Goal: Check status: Check status

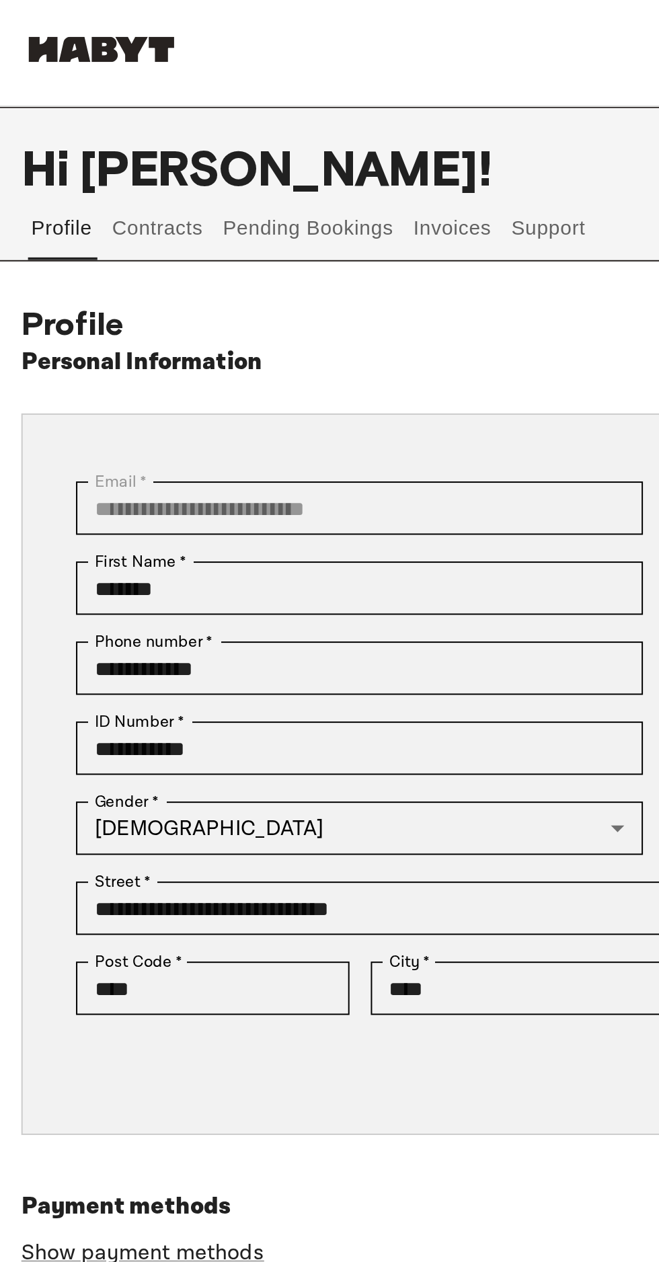
click at [234, 109] on button "Invoices" at bounding box center [227, 115] width 42 height 32
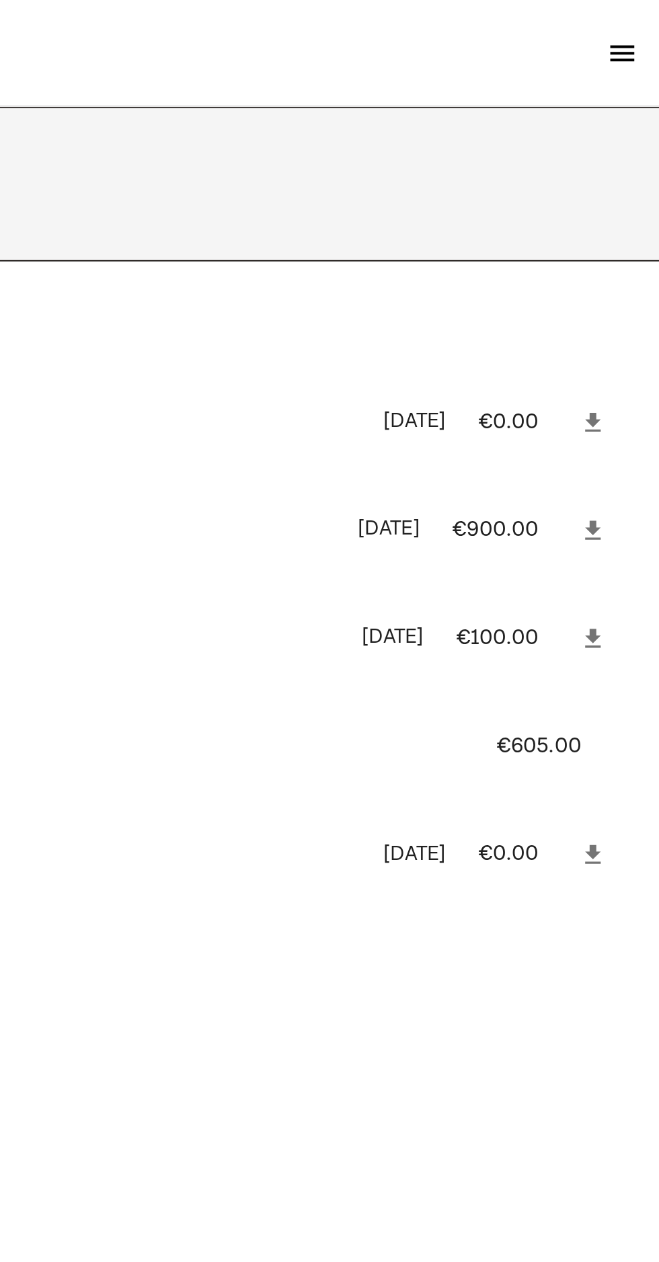
click at [605, 377] on p "€605.00" at bounding box center [606, 377] width 61 height 16
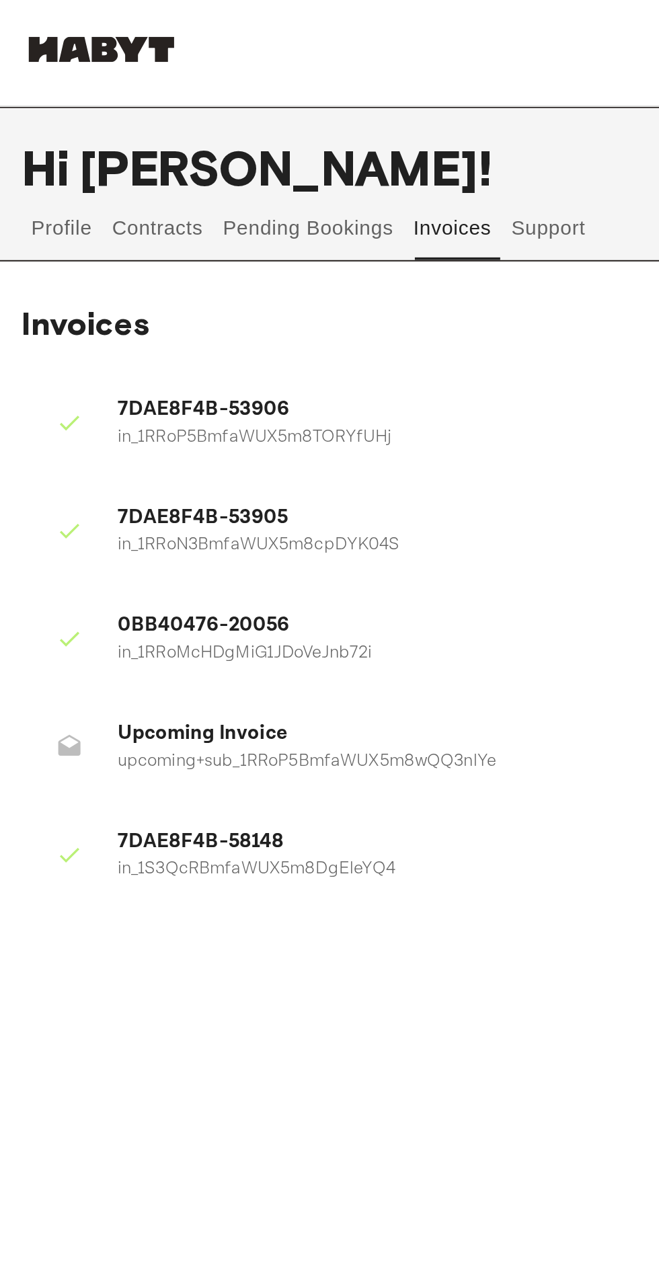
click at [50, 378] on div at bounding box center [41, 376] width 38 height 27
click at [38, 382] on icon at bounding box center [34, 376] width 13 height 13
click at [234, 459] on ul "7DAE8F4B-53906 in_1RRoP5BmfaWUX5m8TORYfUHj May 23rd, 2025 €0.00 7DAE8F4B-53905 …" at bounding box center [330, 325] width 638 height 283
click at [155, 105] on button "Pending Bookings" at bounding box center [155, 115] width 89 height 32
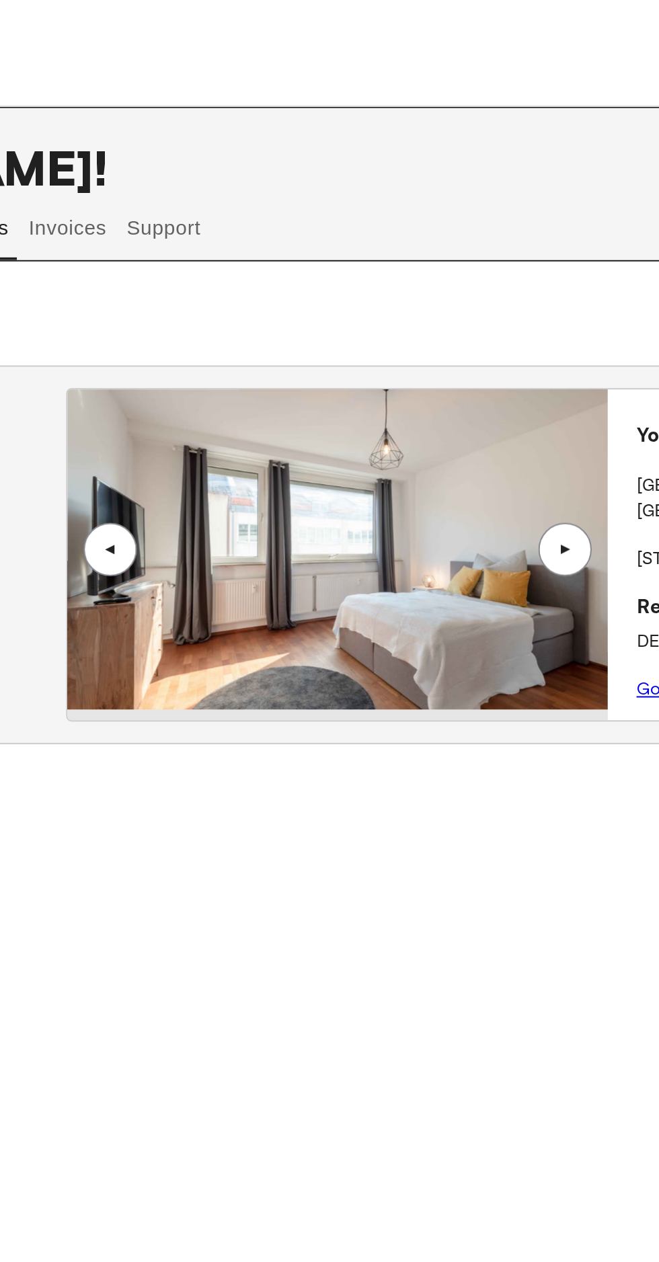
click at [406, 290] on img at bounding box center [364, 276] width 272 height 161
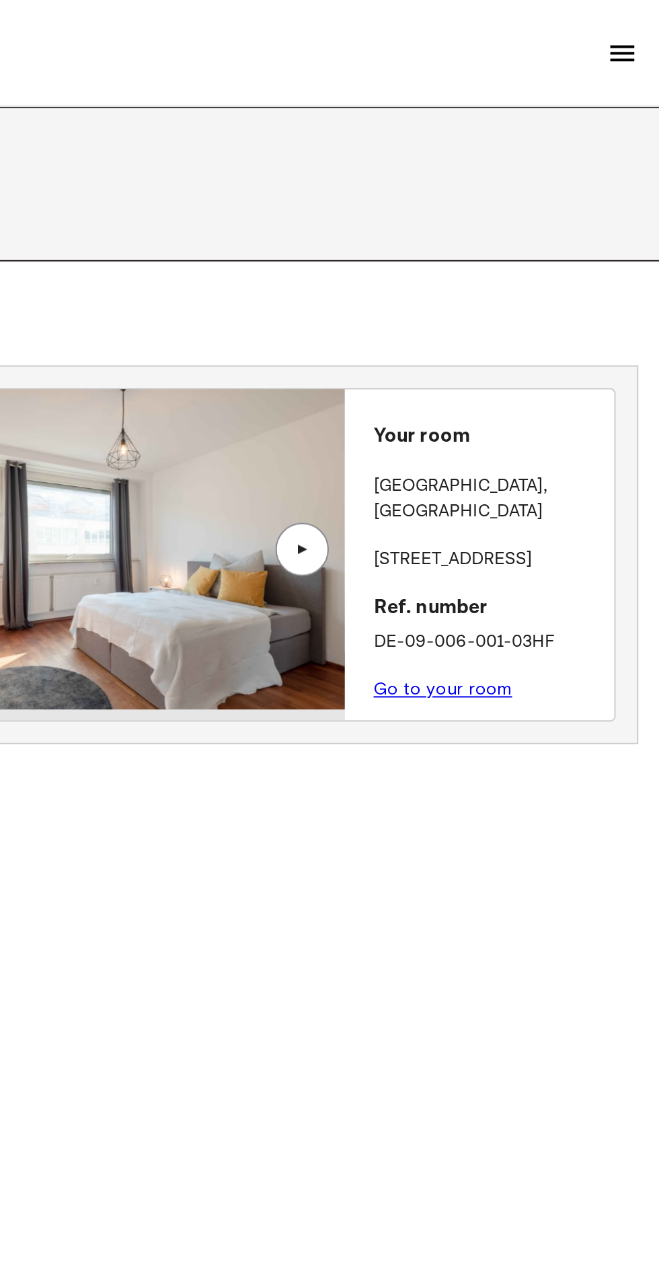
click at [561, 342] on link "Go to your room" at bounding box center [550, 347] width 70 height 10
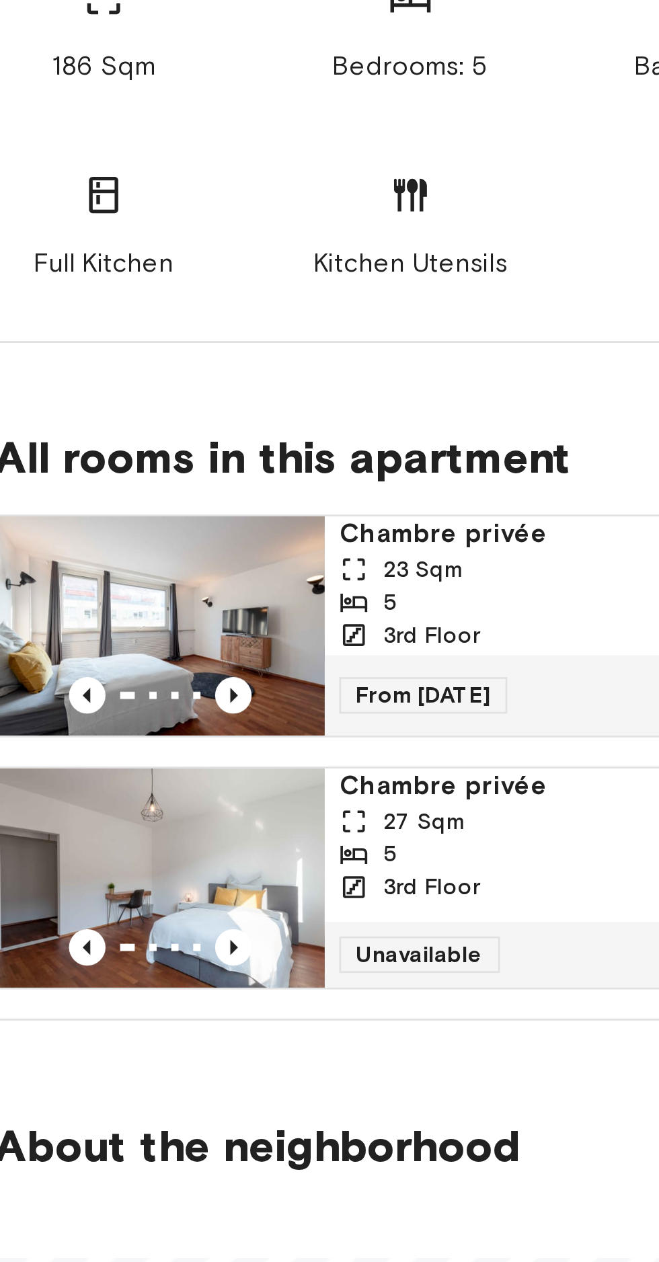
scroll to position [233, 0]
